Goal: Task Accomplishment & Management: Manage account settings

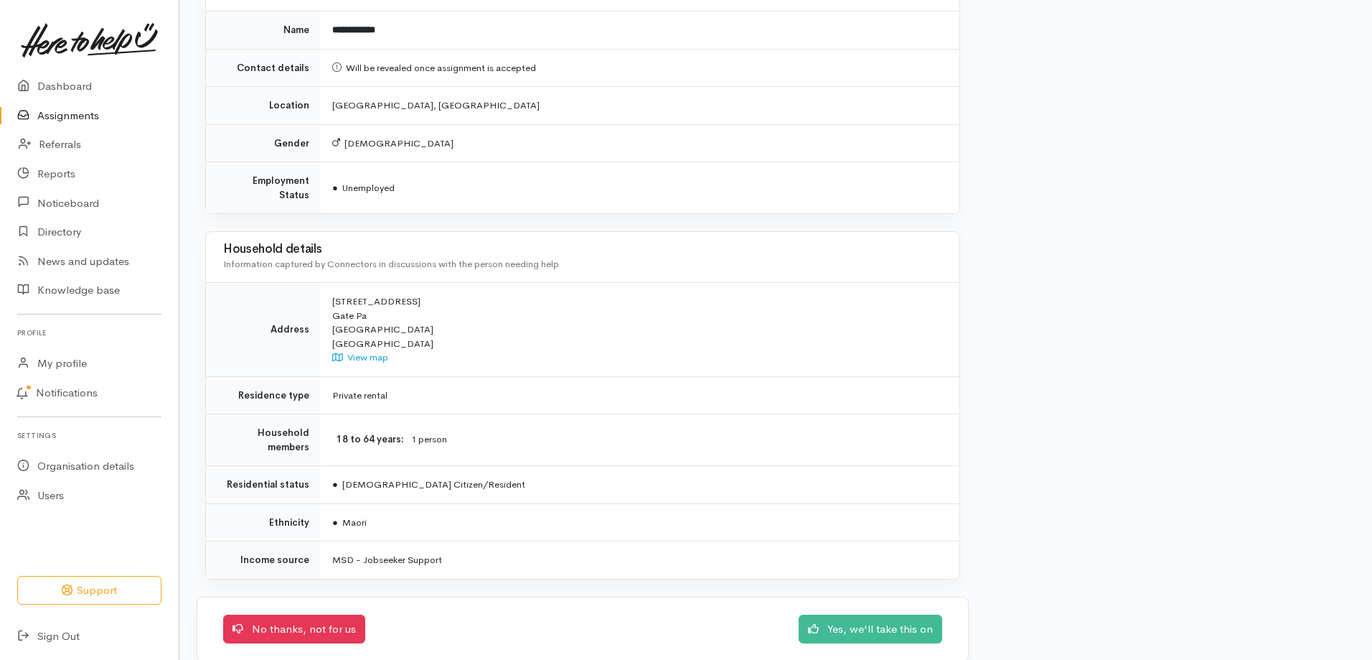
scroll to position [1161, 0]
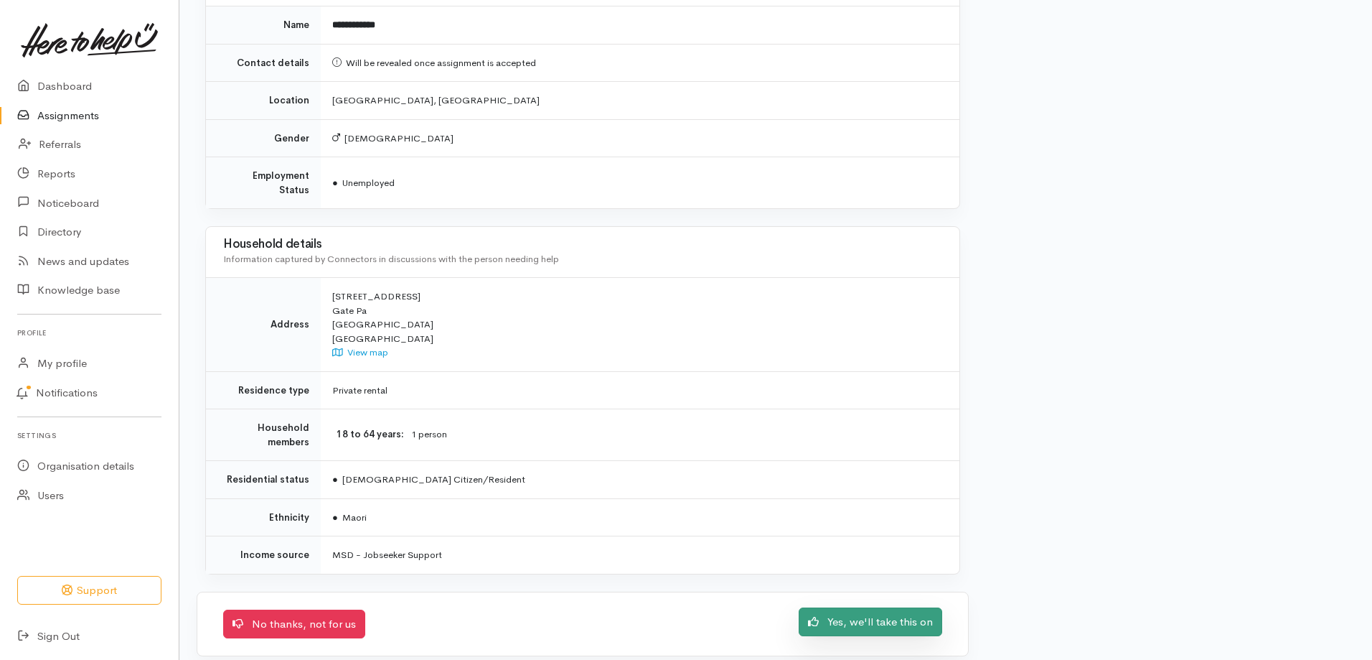
click at [856, 607] on link "Yes, we'll take this on" at bounding box center [871, 621] width 144 height 29
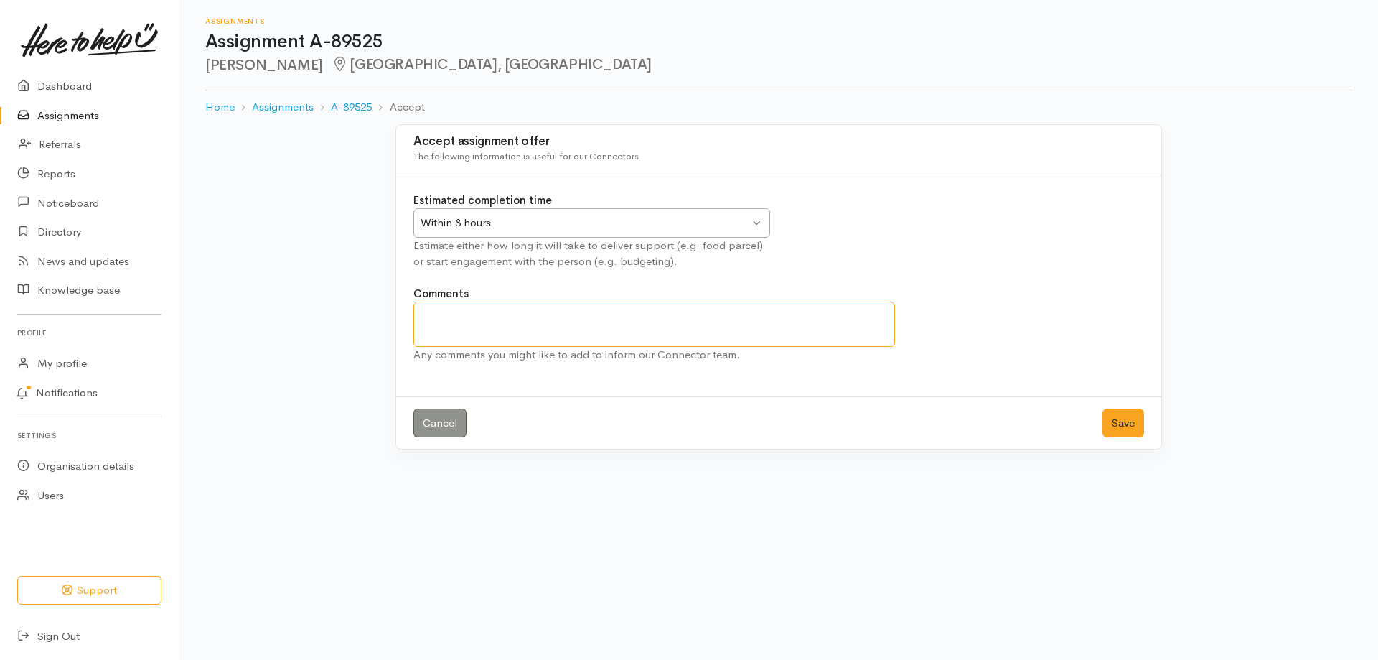
click at [505, 317] on textarea "Comments" at bounding box center [654, 323] width 482 height 45
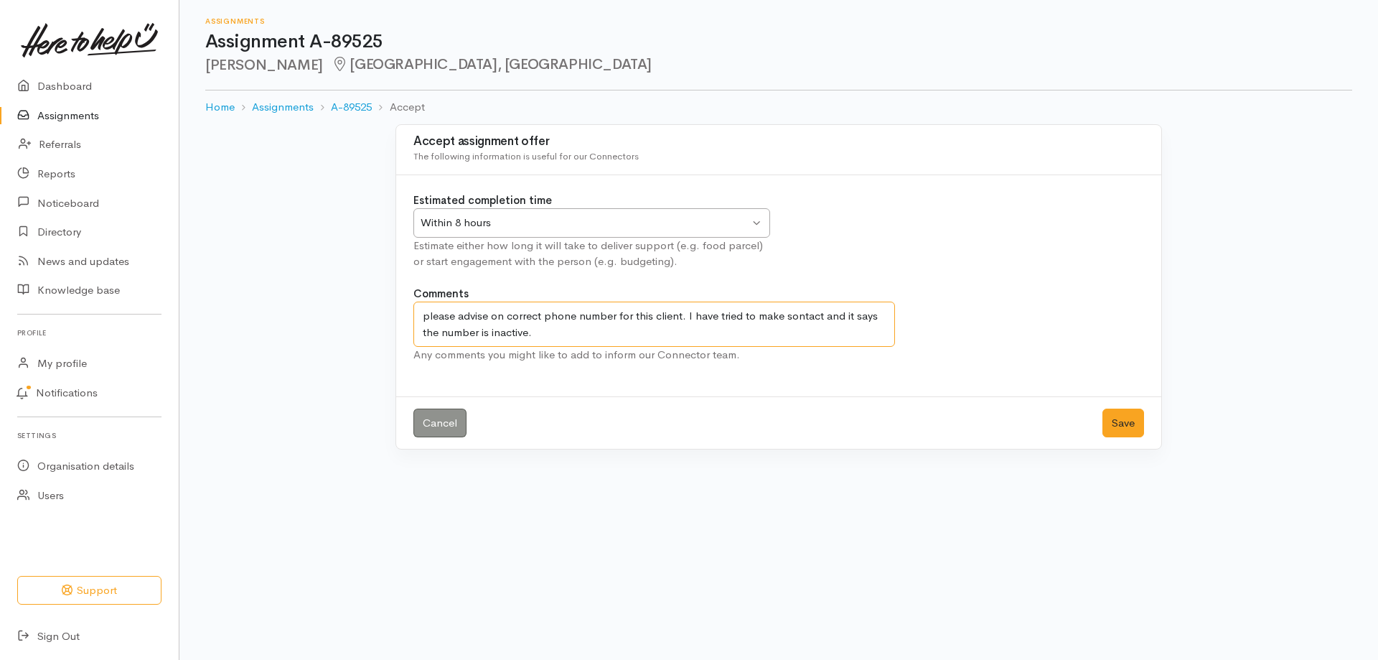
click at [790, 316] on textarea "please advise on correct phone number for this client. I have tried to make son…" at bounding box center [654, 323] width 482 height 45
type textarea "please advise on correct phone number for this client. I have tried to make con…"
click at [1127, 426] on button "Save" at bounding box center [1123, 422] width 42 height 29
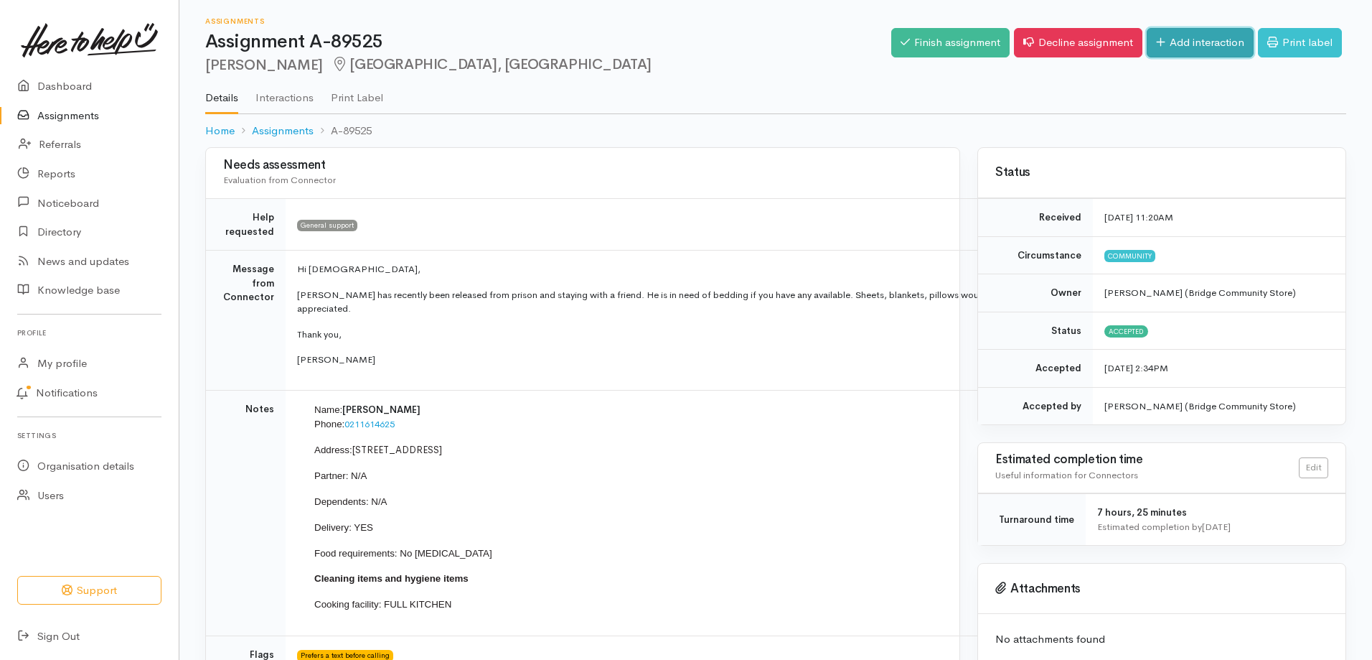
click at [1196, 43] on link "Add interaction" at bounding box center [1200, 42] width 107 height 29
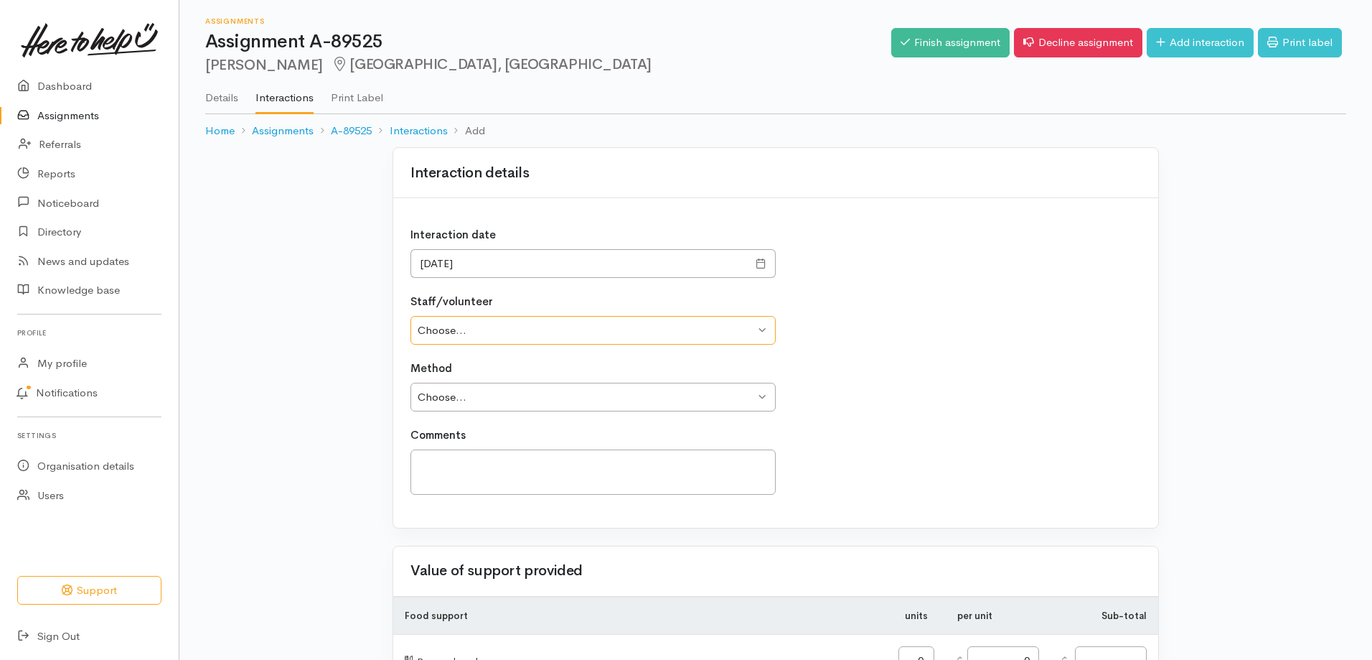
click at [766, 333] on select "Choose... Destiny Calhoon Destiny Calhoon" at bounding box center [593, 330] width 365 height 29
click at [228, 98] on link "Details" at bounding box center [221, 92] width 33 height 40
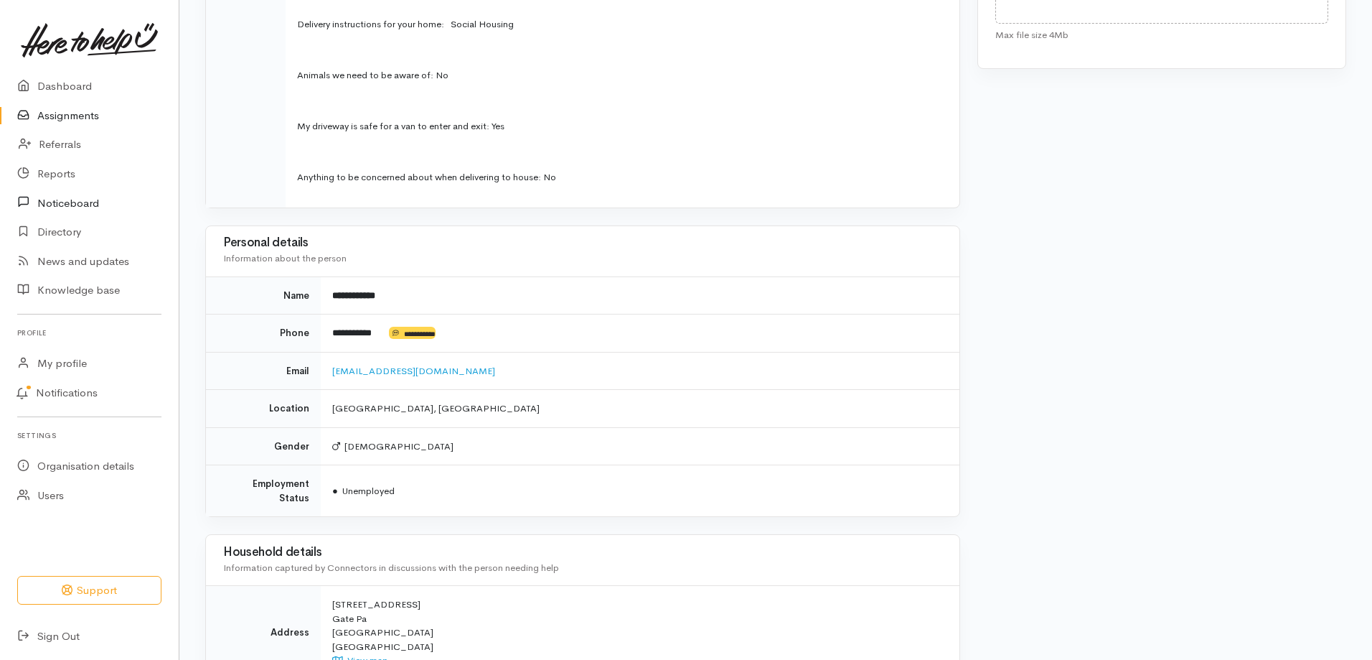
scroll to position [728, 0]
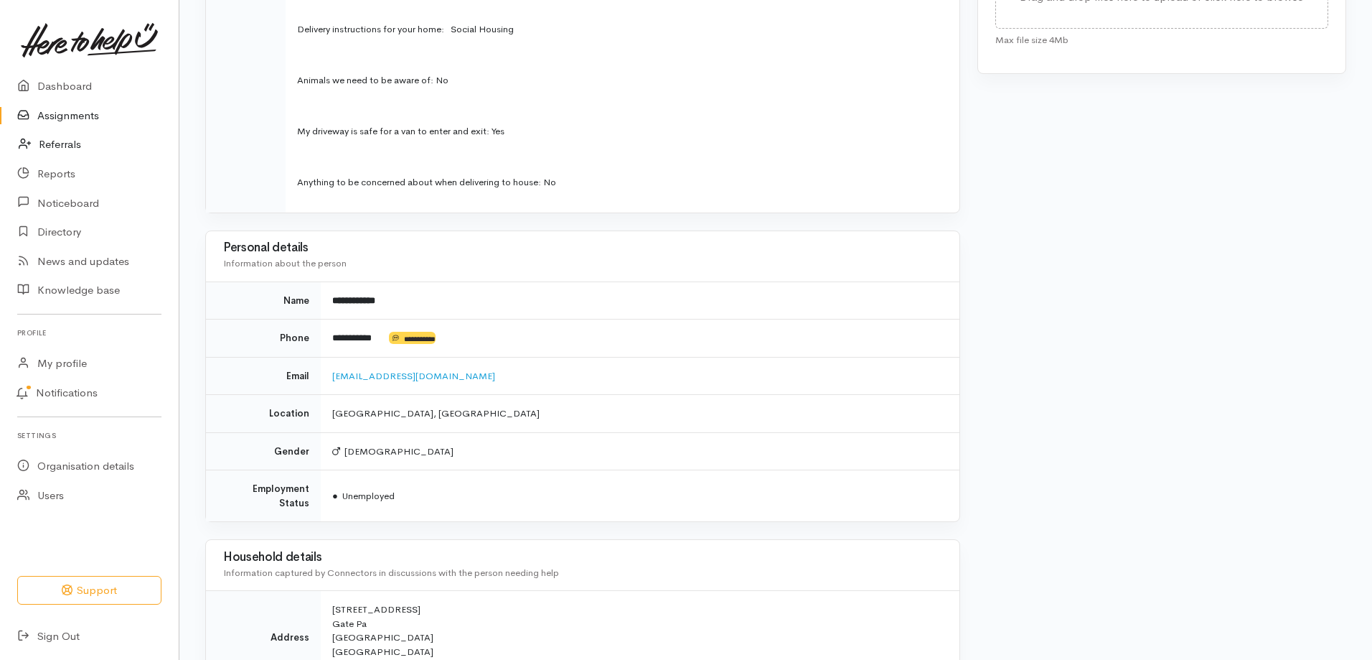
click at [64, 154] on link "Referrals" at bounding box center [89, 144] width 179 height 29
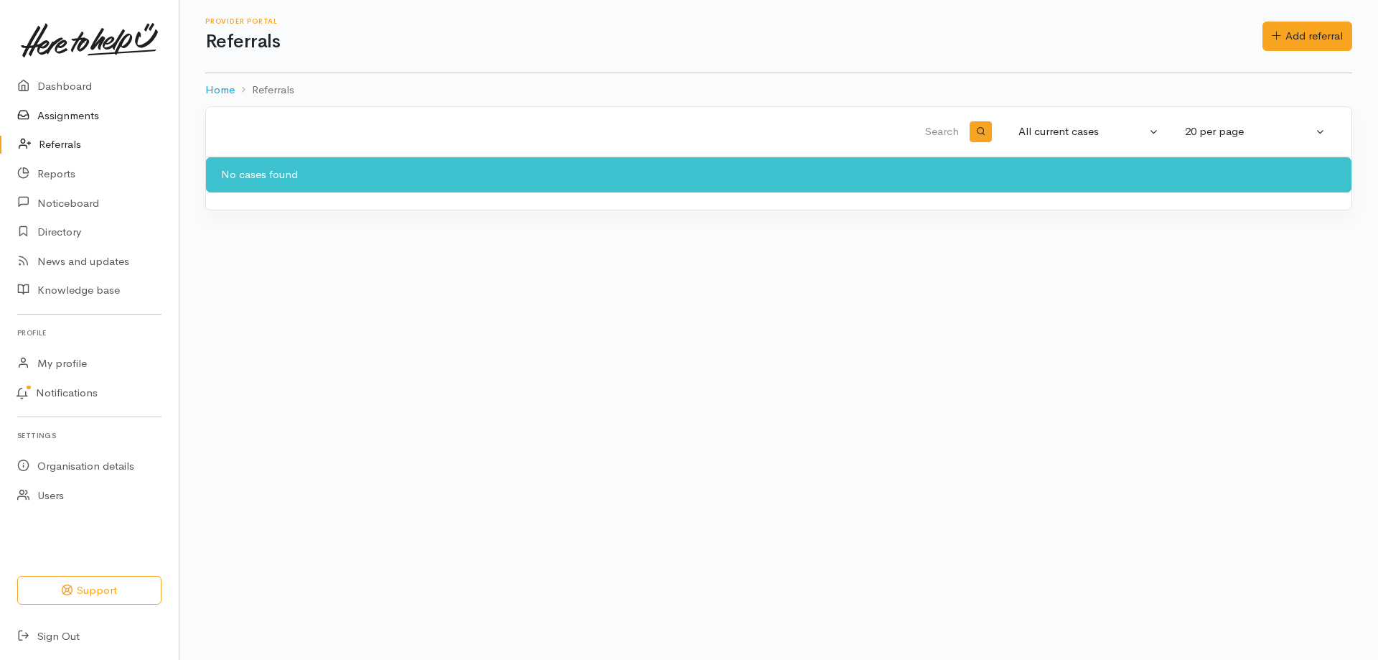
click at [64, 115] on link "Assignments" at bounding box center [89, 115] width 179 height 29
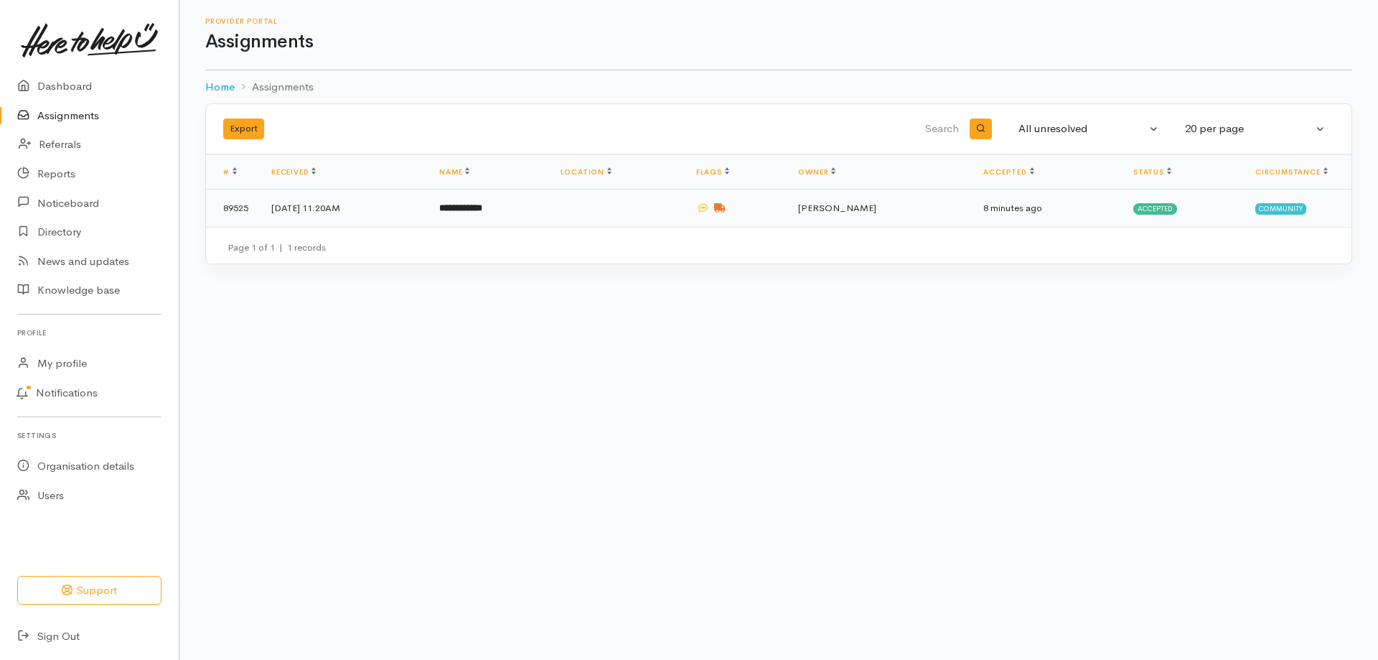
click at [385, 202] on td "[DATE] 11:20AM" at bounding box center [344, 207] width 168 height 37
